Goal: Task Accomplishment & Management: Manage account settings

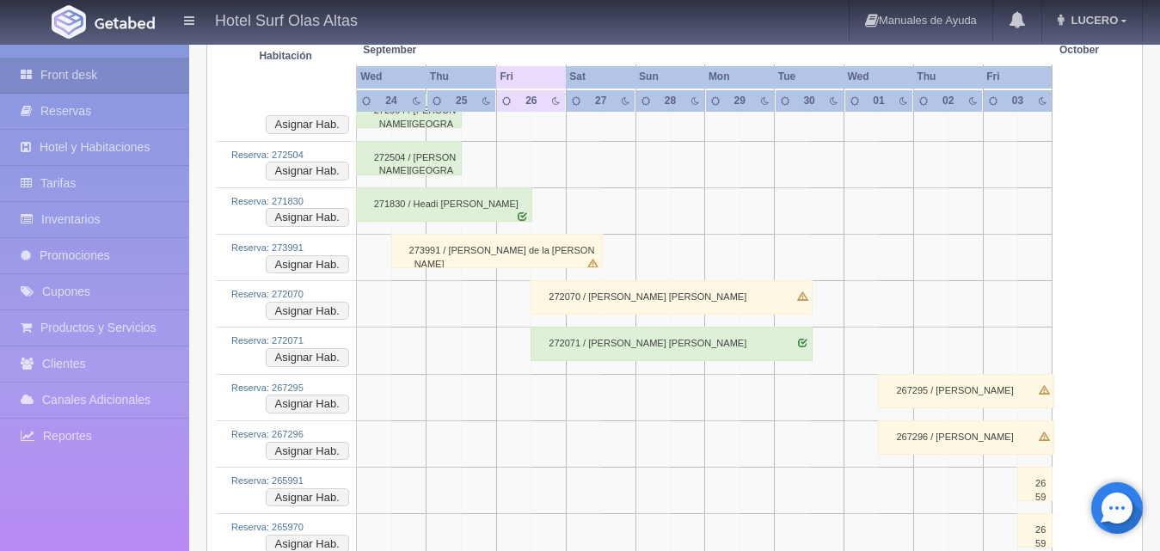
scroll to position [456, 0]
click at [582, 297] on div "272070 / [PERSON_NAME]" at bounding box center [672, 297] width 282 height 34
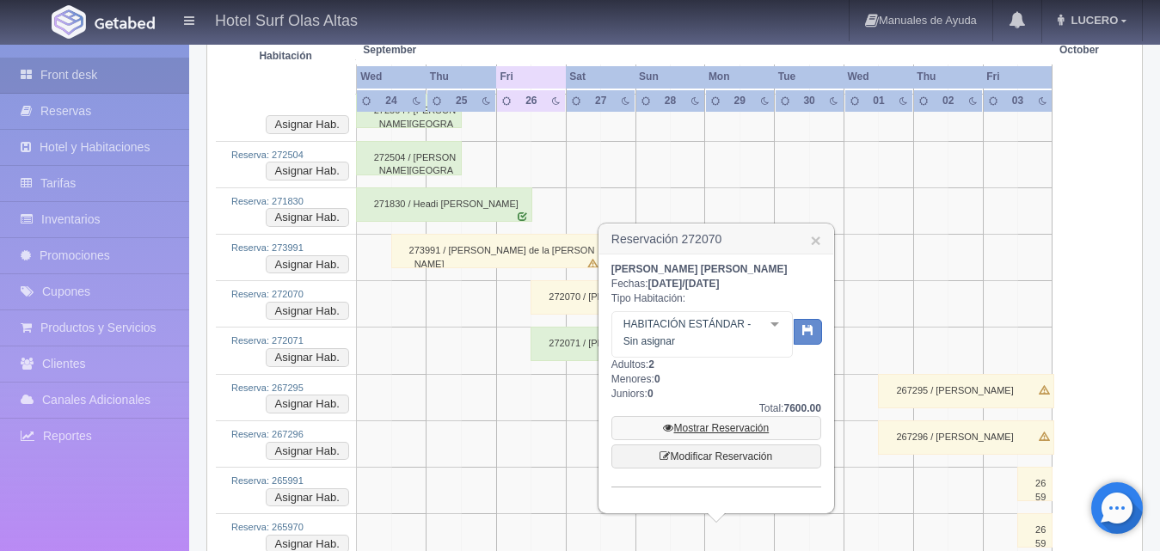
click at [697, 424] on link "Mostrar Reservación" at bounding box center [716, 428] width 210 height 24
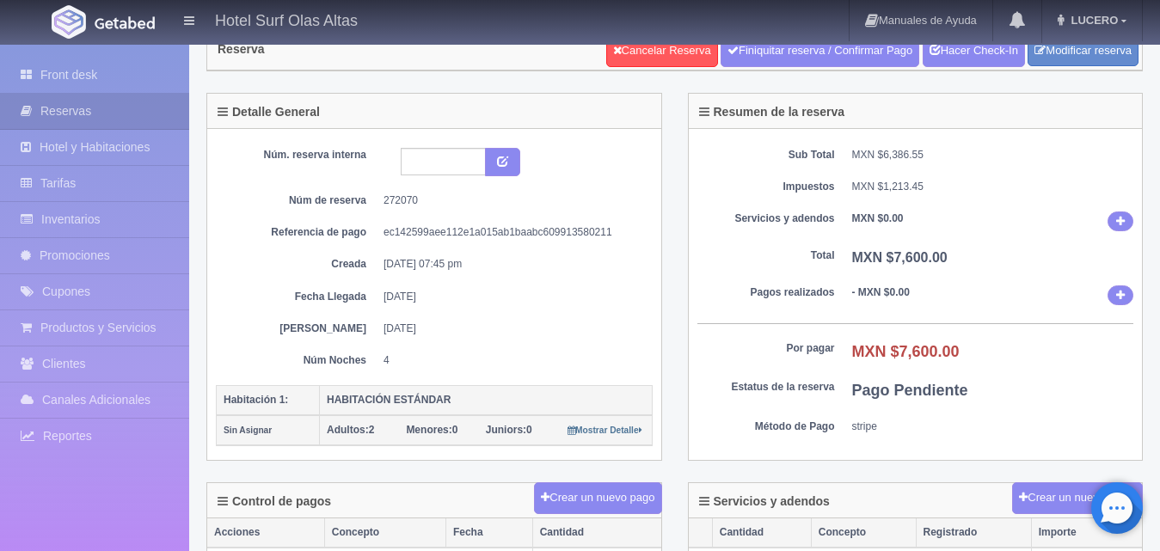
scroll to position [86, 0]
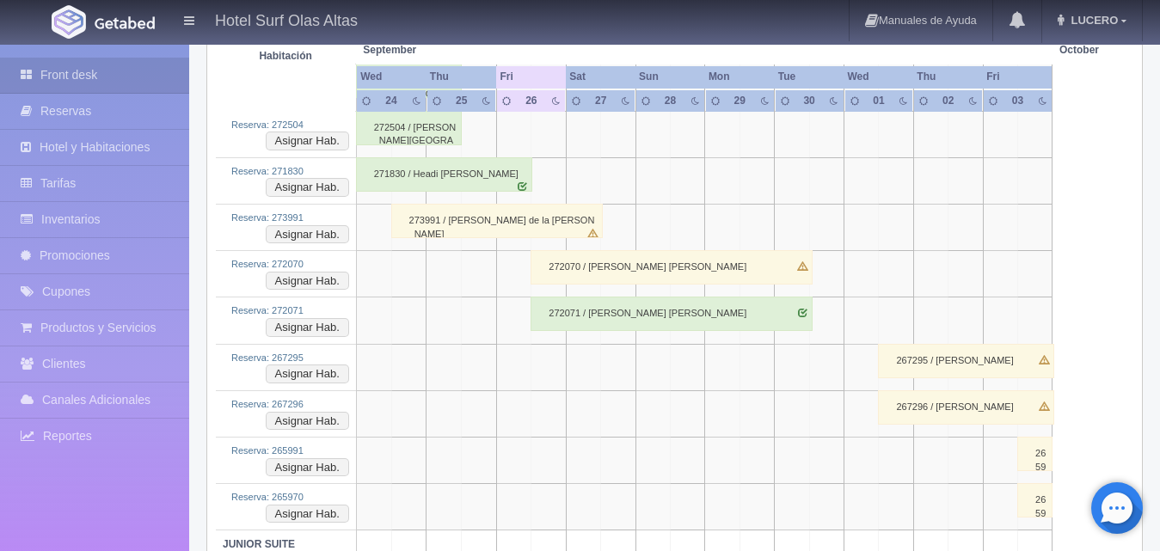
scroll to position [479, 0]
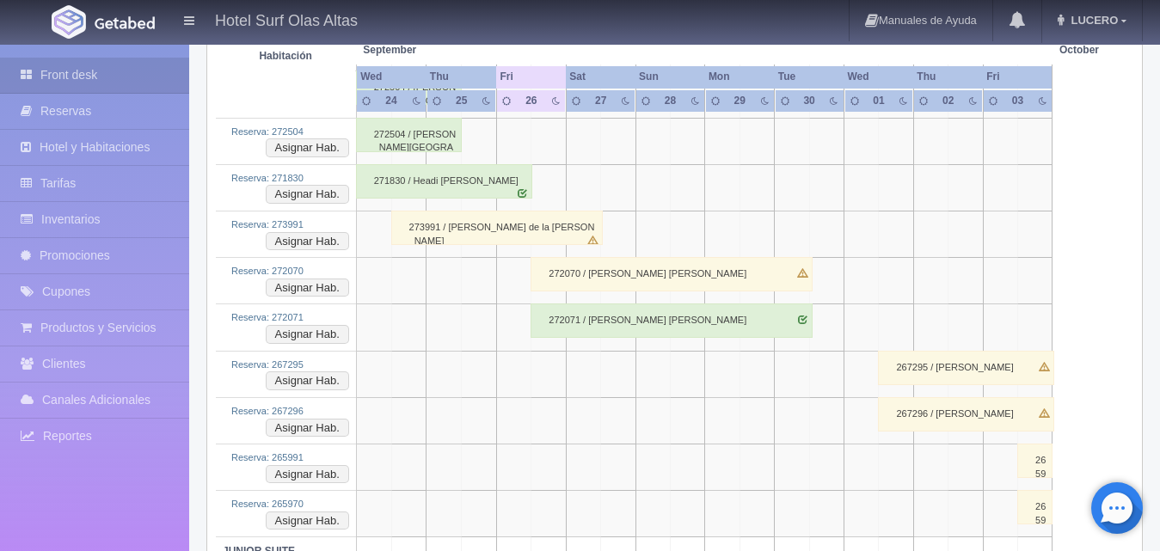
click at [558, 320] on div "272071 / [PERSON_NAME] [PERSON_NAME]" at bounding box center [672, 321] width 282 height 34
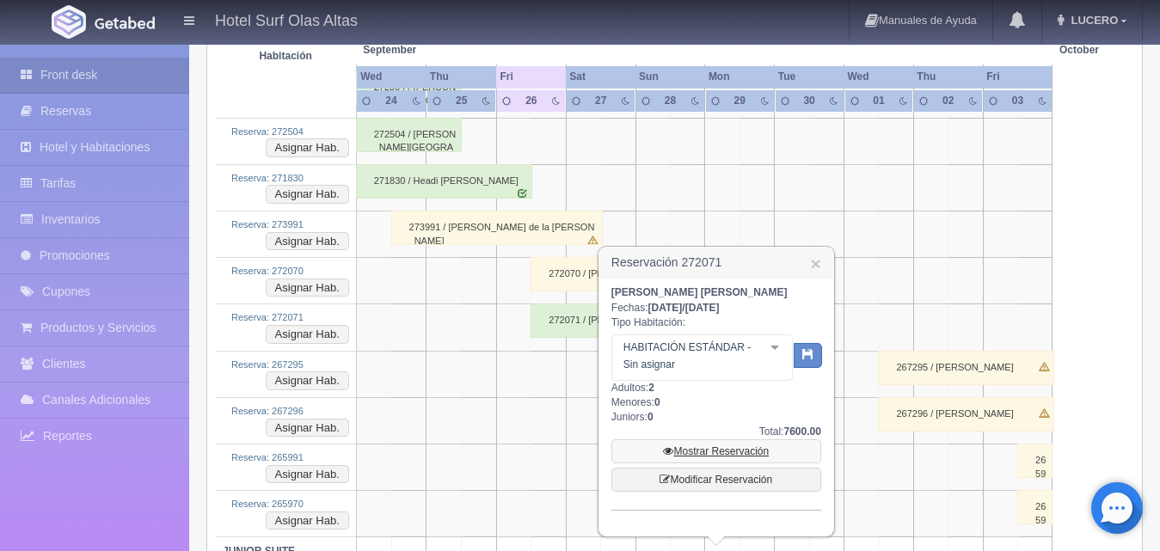
click at [697, 451] on link "Mostrar Reservación" at bounding box center [716, 451] width 210 height 24
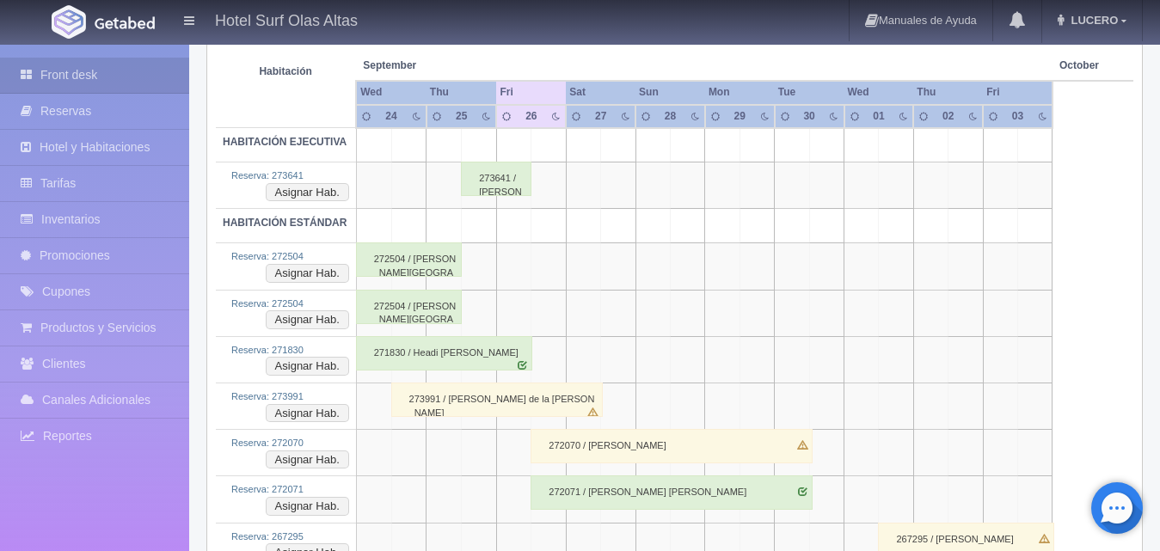
scroll to position [393, 0]
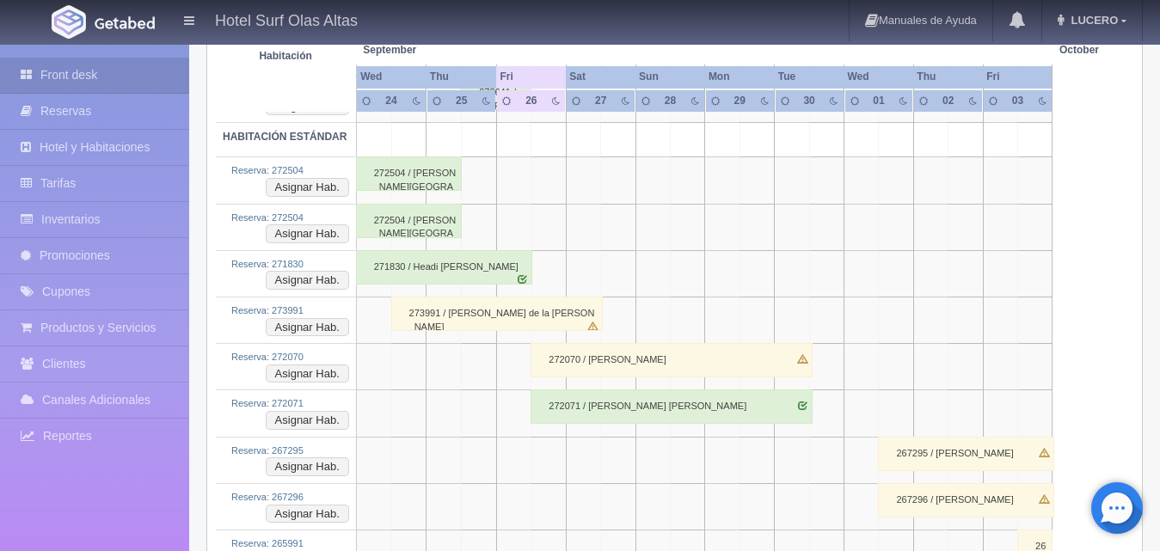
click at [623, 354] on div "272070 / [PERSON_NAME]" at bounding box center [672, 360] width 282 height 34
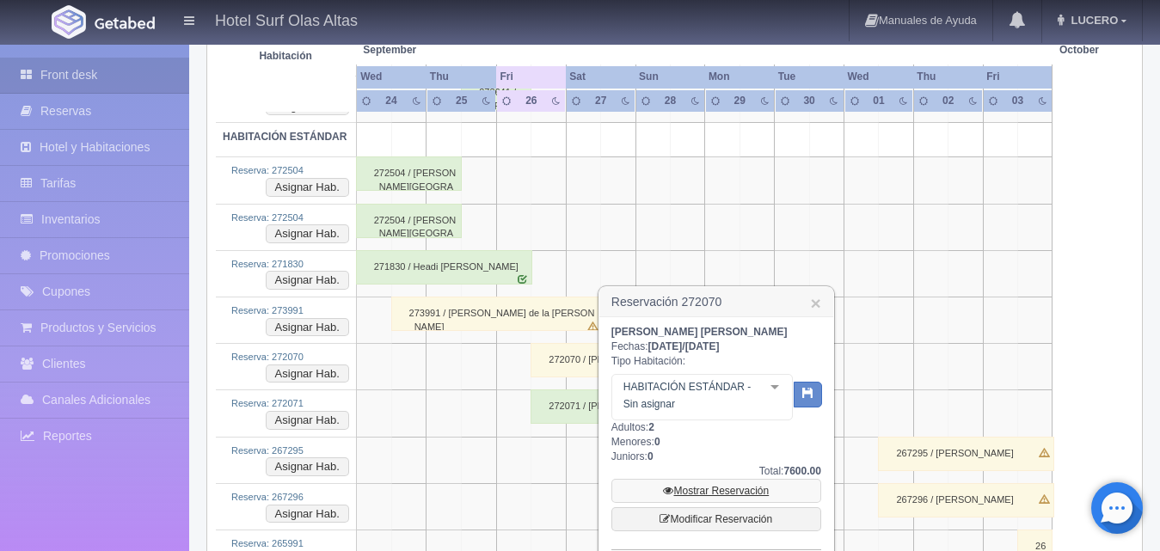
click at [703, 491] on link "Mostrar Reservación" at bounding box center [716, 491] width 210 height 24
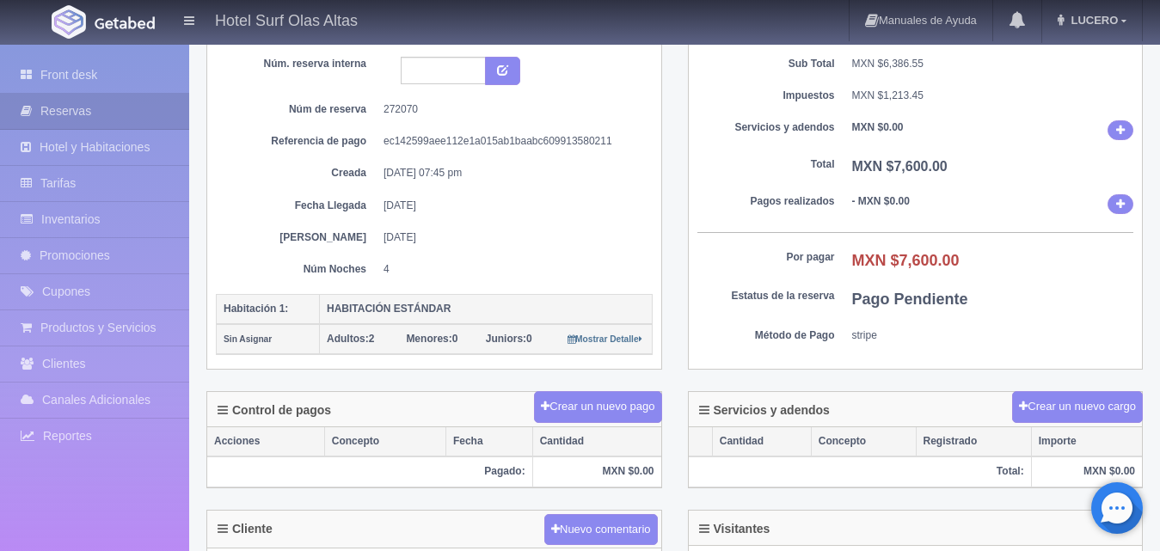
scroll to position [172, 0]
